Goal: Navigation & Orientation: Find specific page/section

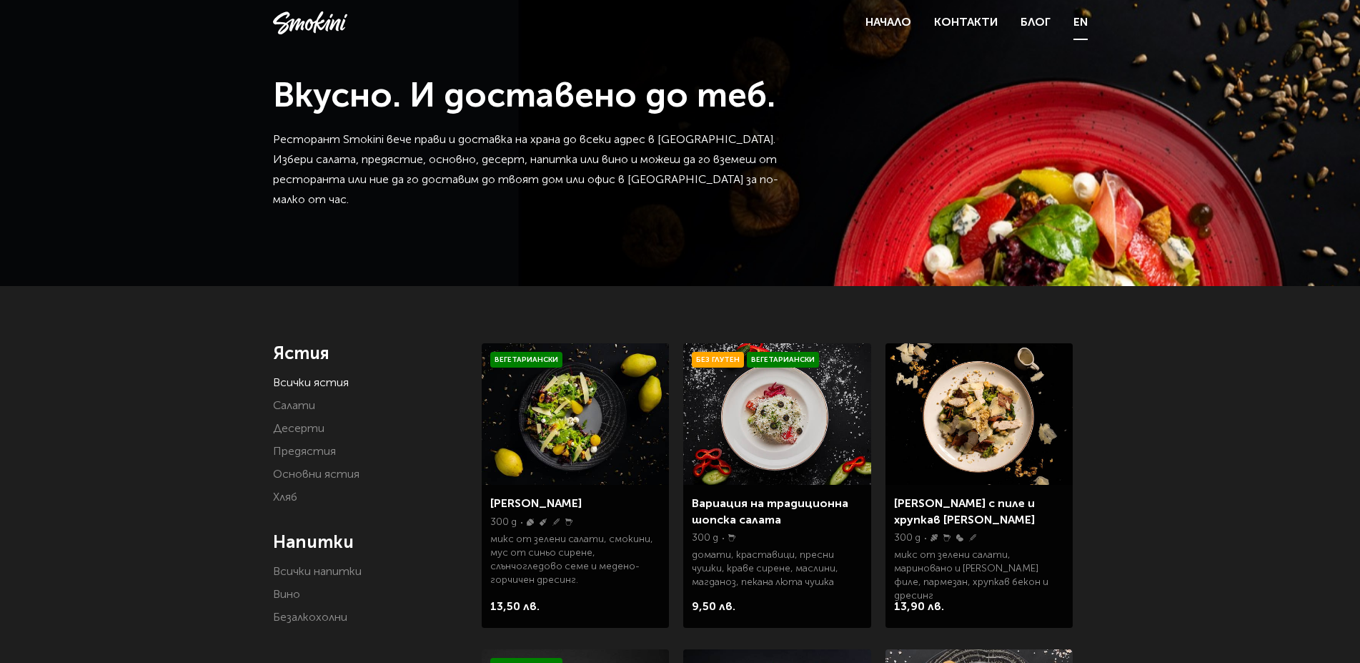
click at [1081, 24] on link "EN" at bounding box center [1081, 23] width 14 height 20
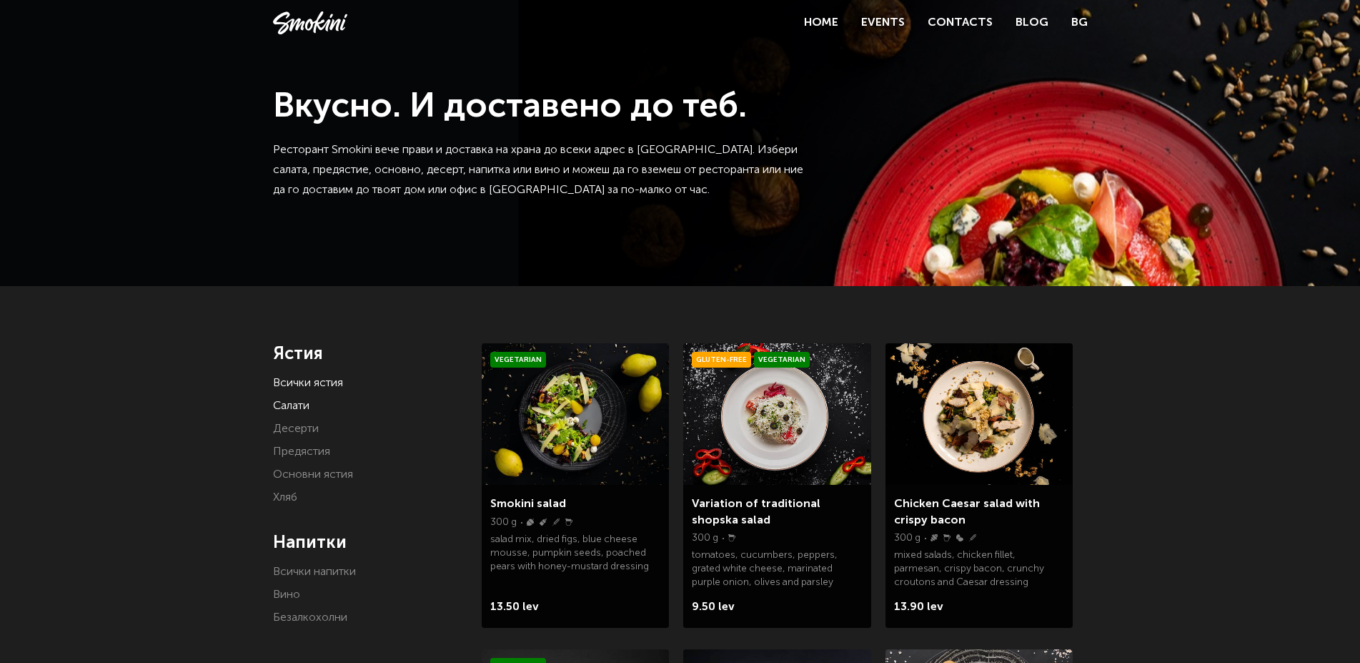
click at [296, 400] on link "Салати" at bounding box center [291, 405] width 36 height 11
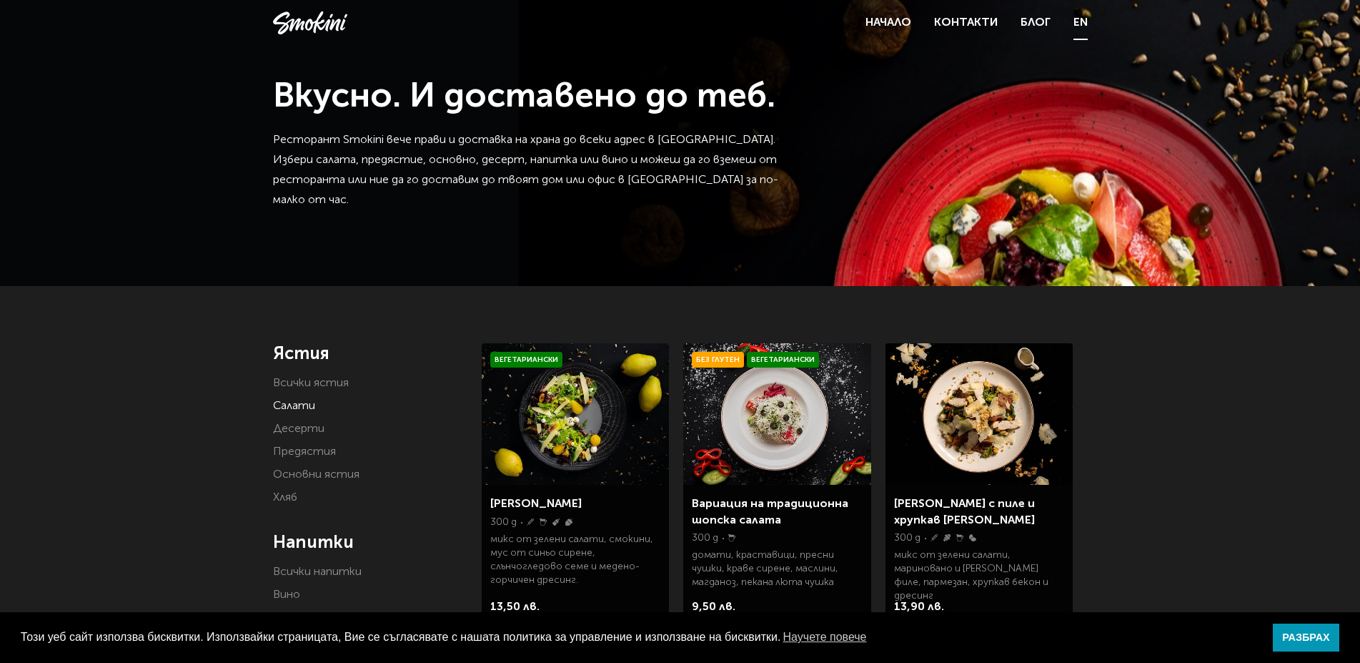
click at [1080, 19] on link "EN" at bounding box center [1081, 23] width 14 height 20
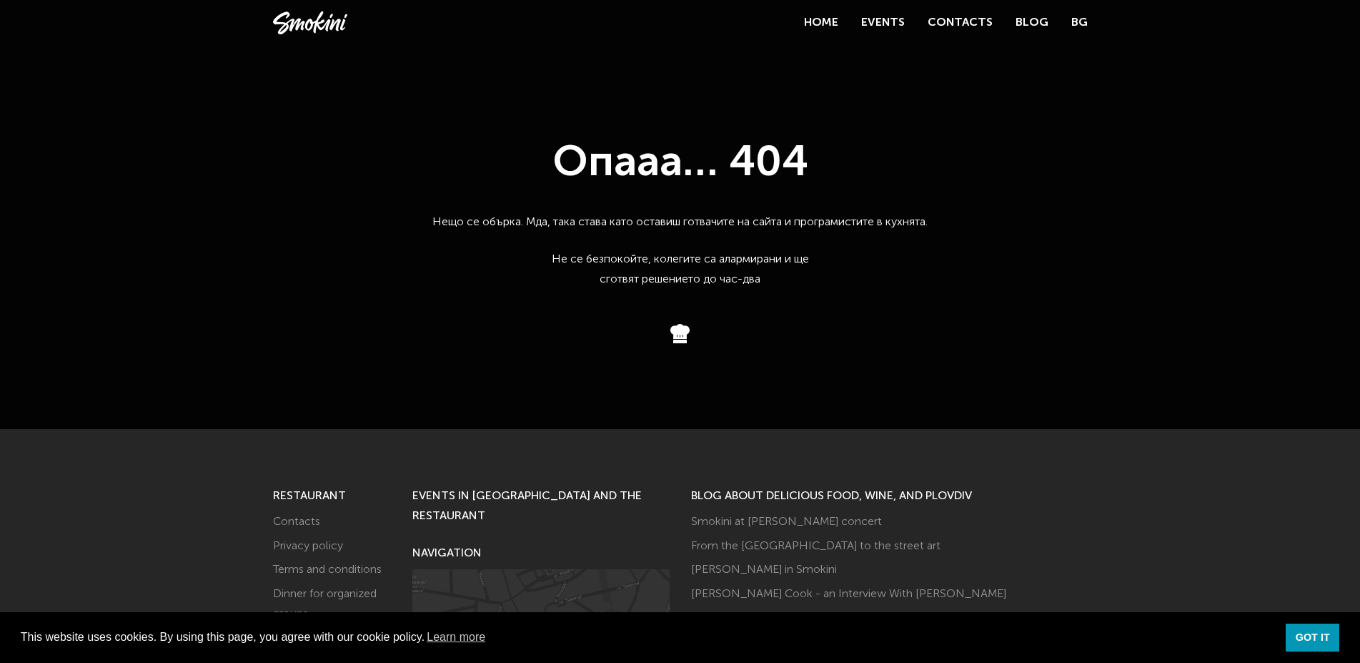
click at [309, 20] on link at bounding box center [310, 22] width 74 height 23
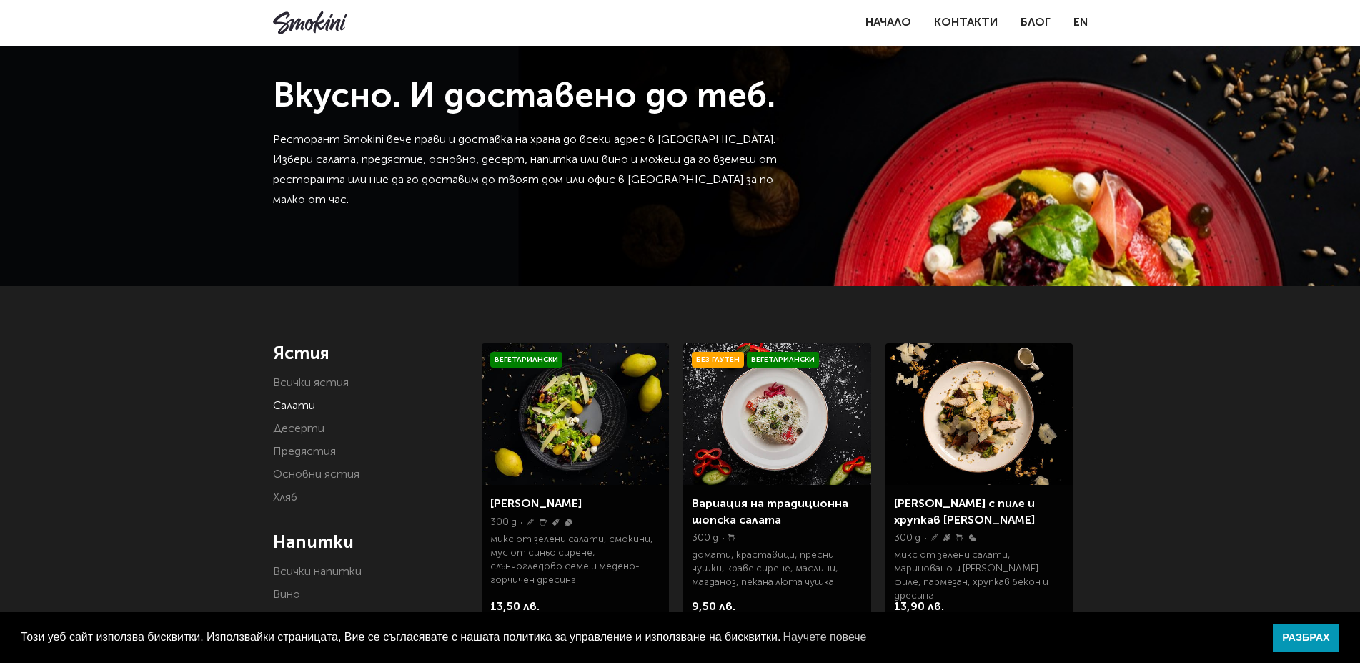
scroll to position [219, 0]
